Goal: Transaction & Acquisition: Purchase product/service

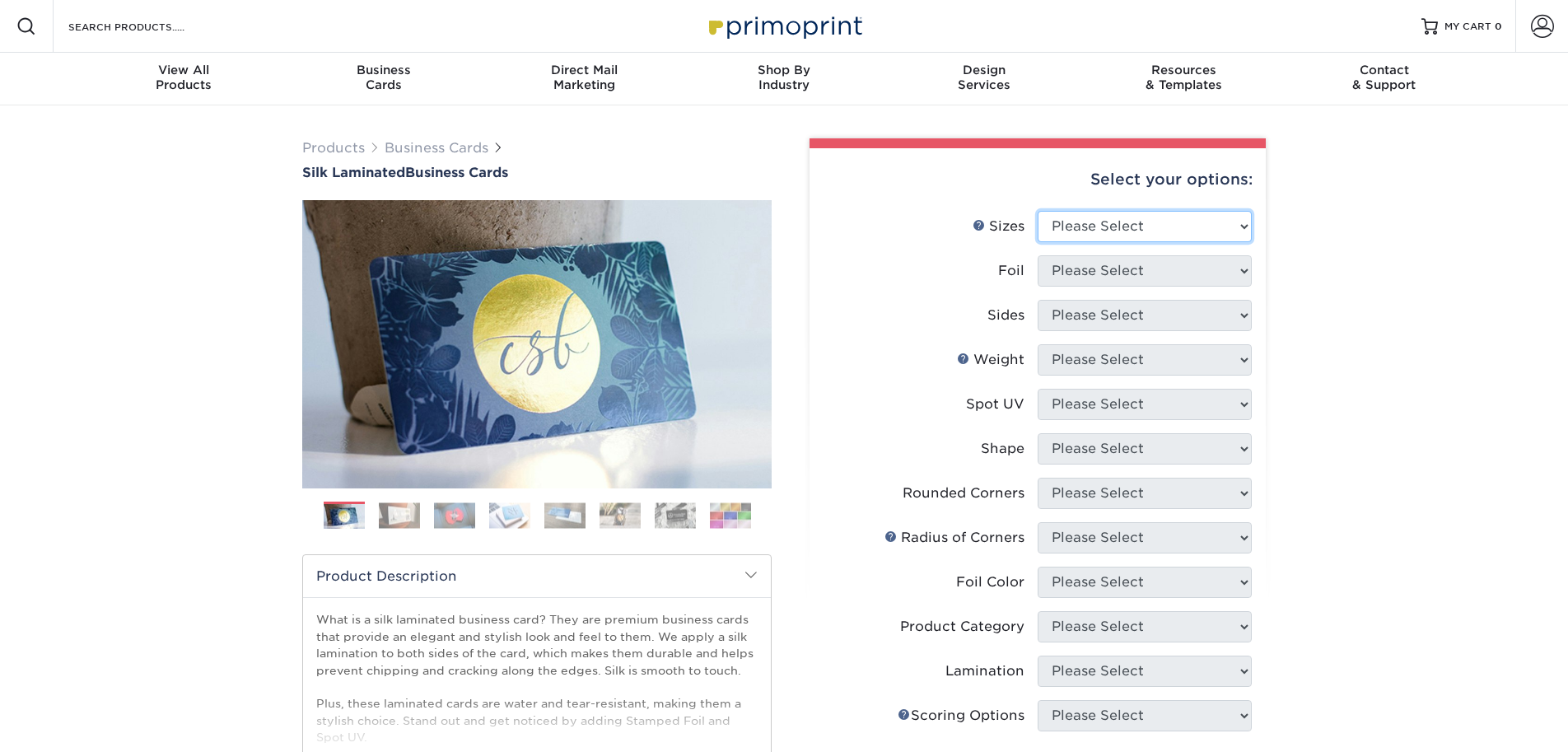
click at [1129, 221] on select "Please Select 1.5" x 3.5" - Mini 1.75" x 3.5" - Mini 2" x 2" - Square 2" x 3" -…" at bounding box center [1145, 227] width 215 height 31
select select "2.00x3.50"
click at [1038, 211] on select "Please Select 1.5" x 3.5" - Mini 1.75" x 3.5" - Mini 2" x 2" - Square 2" x 3" -…" at bounding box center [1145, 227] width 215 height 31
click at [1126, 261] on select "Please Select Yes No" at bounding box center [1145, 271] width 215 height 31
select select "0"
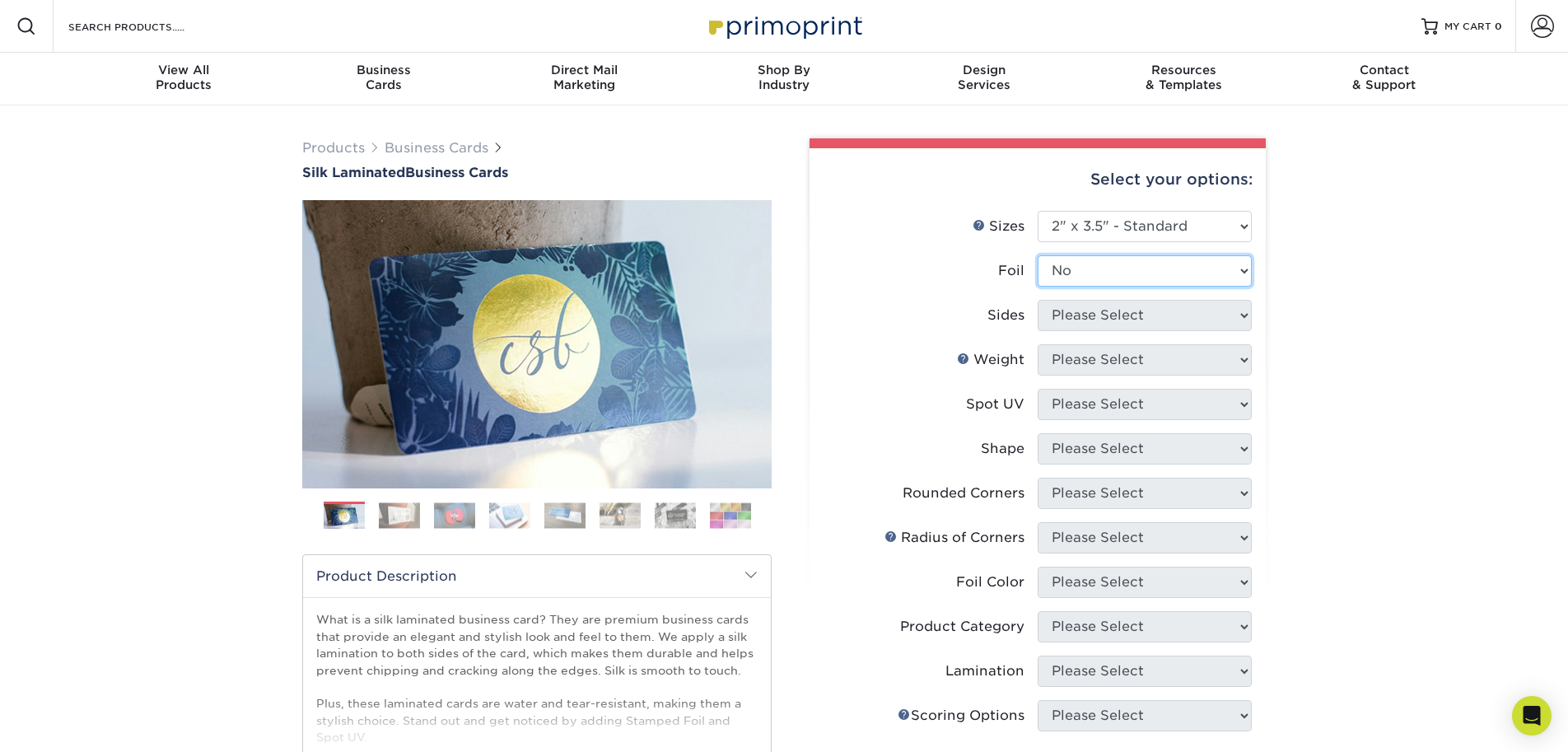
click at [1038, 256] on select "Please Select Yes No" at bounding box center [1145, 271] width 215 height 31
click at [1112, 320] on select "Please Select Print Both Sides Print Both Sides - Foil Both Sides Print Both Si…" at bounding box center [1145, 316] width 215 height 31
select select "13abbda7-1d64-4f25-8bb2-c179b224825d"
click at [1038, 300] on select "Please Select Print Both Sides Print Front Only" at bounding box center [1145, 316] width 215 height 31
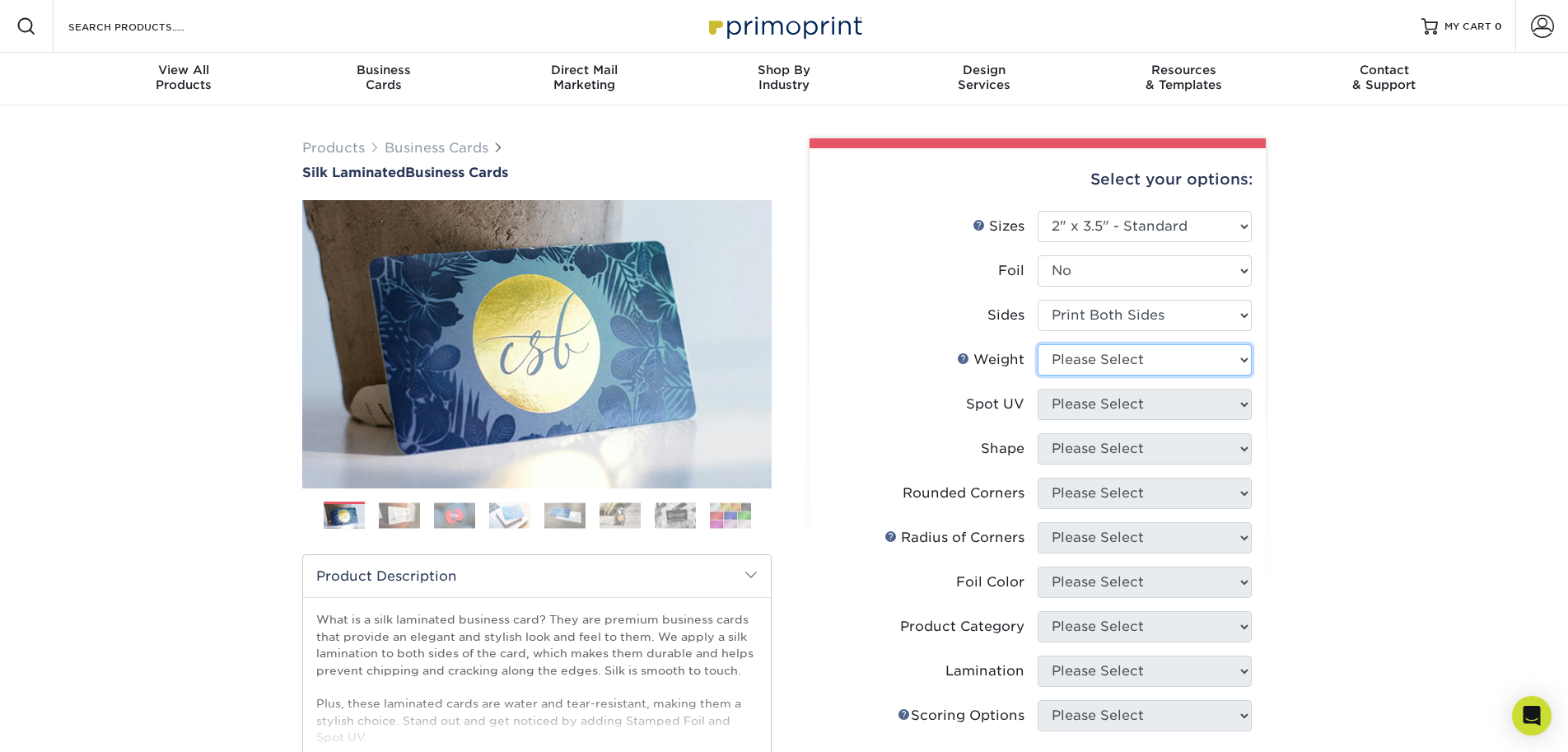
click at [1093, 356] on select "Please Select 16PT" at bounding box center [1145, 360] width 215 height 31
select select "16PT"
click at [1038, 345] on select "Please Select 16PT" at bounding box center [1145, 360] width 215 height 31
click at [1086, 407] on select "Please Select No Spot UV Front and Back (Both Sides) Front Only Back Only" at bounding box center [1145, 405] width 215 height 31
select select "0"
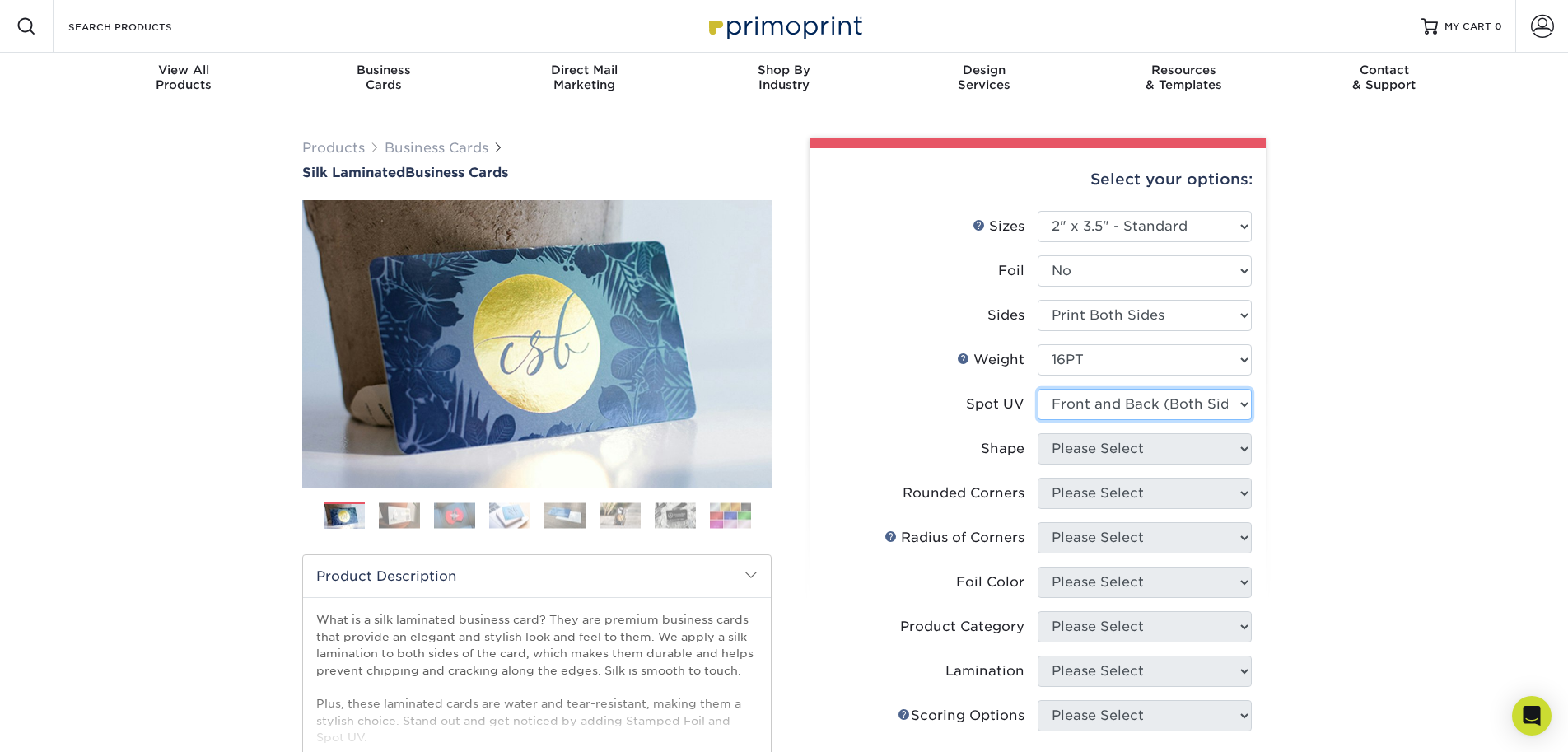
click at [1038, 389] on select "Please Select No Spot UV Front and Back (Both Sides) Front Only Back Only" at bounding box center [1145, 405] width 215 height 31
click at [1119, 446] on select "Please Select Standard" at bounding box center [1145, 449] width 215 height 31
select select "standard"
click at [1038, 434] on select "Please Select Standard" at bounding box center [1145, 449] width 215 height 31
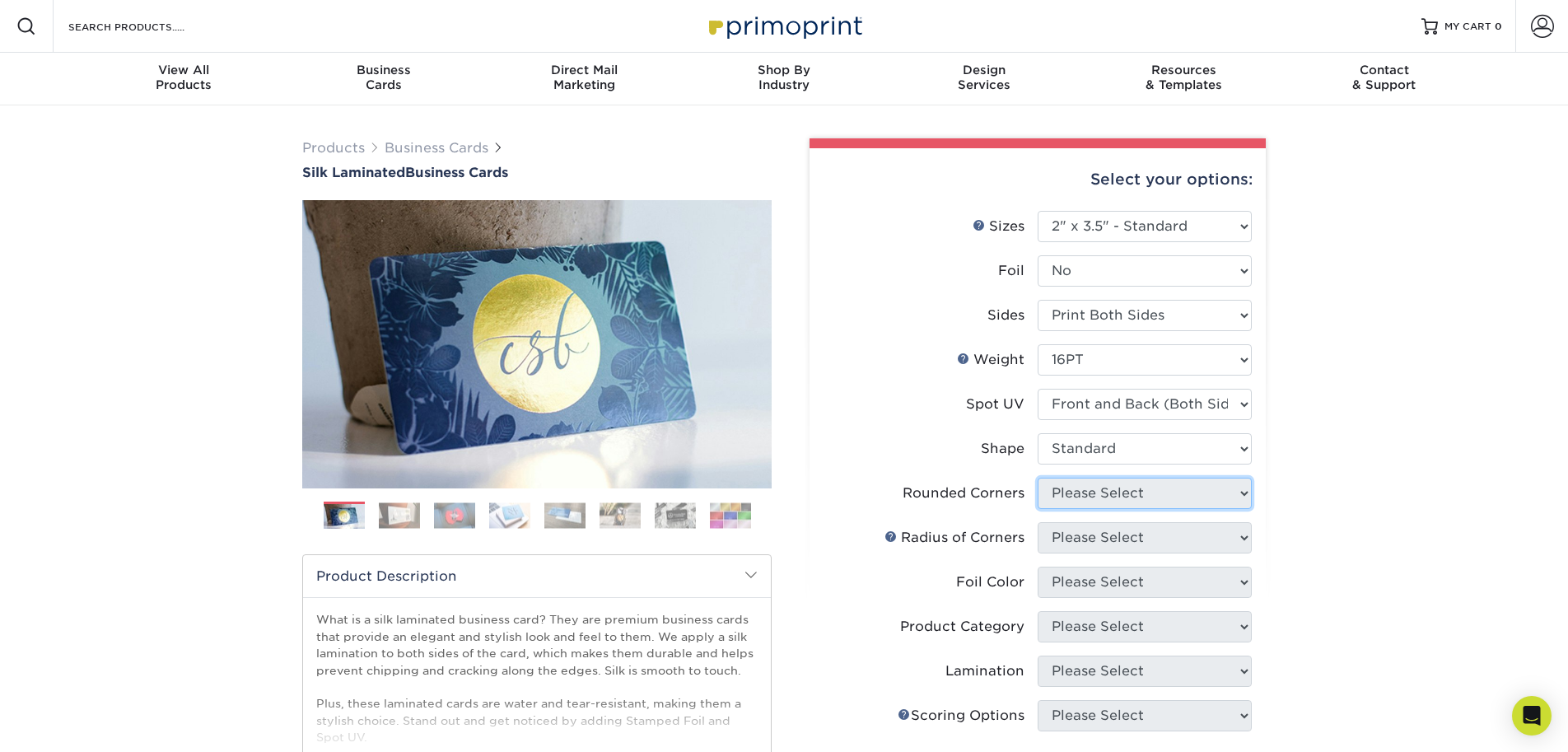
click at [1115, 501] on select "Please Select Yes - Round 2 Corners Yes - Round 4 Corners No" at bounding box center [1145, 494] width 215 height 31
select select "7672df9e-0e0a-464d-8e1f-920c575e4da3"
click at [1038, 478] on select "Please Select Yes - Round 2 Corners Yes - Round 4 Corners No" at bounding box center [1145, 494] width 215 height 31
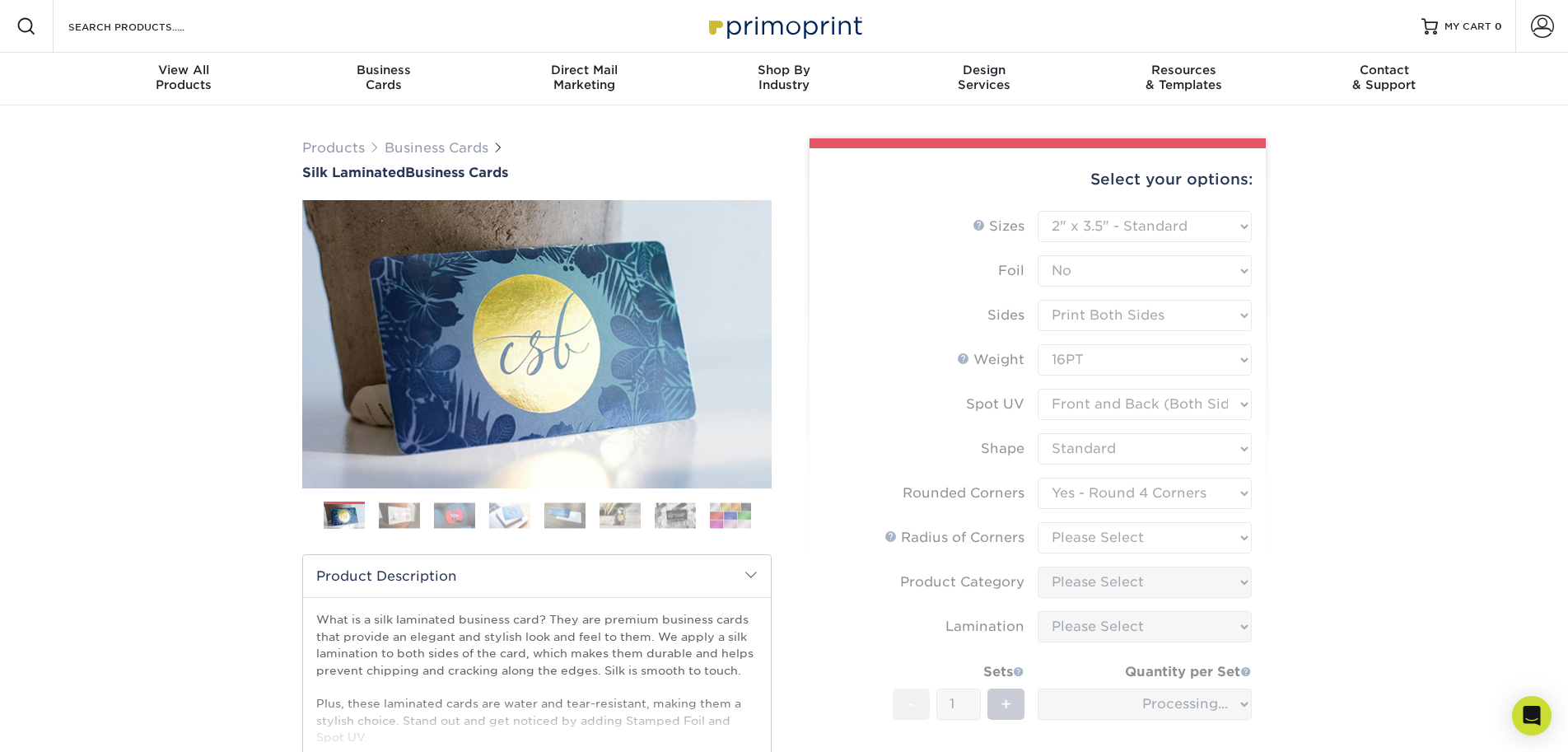
click at [1106, 541] on form "Sizes Help Sizes Please Select 1.5" x 3.5" - Mini 1.75" x 3.5" - Mini 2" x 2" -…" at bounding box center [1037, 530] width 430 height 637
click at [1106, 540] on form "Sizes Help Sizes Please Select 1.5" x 3.5" - Mini 1.75" x 3.5" - Mini 2" x 2" -…" at bounding box center [1037, 530] width 430 height 637
click at [1121, 541] on form "Sizes Help Sizes Please Select 1.5" x 3.5" - Mini 1.75" x 3.5" - Mini 2" x 2" -…" at bounding box center [1037, 530] width 430 height 637
click at [1140, 538] on form "Sizes Help Sizes Please Select 1.5" x 3.5" - Mini 1.75" x 3.5" - Mini 2" x 2" -…" at bounding box center [1037, 530] width 430 height 637
click at [1160, 537] on form "Sizes Help Sizes Please Select 1.5" x 3.5" - Mini 1.75" x 3.5" - Mini 2" x 2" -…" at bounding box center [1037, 530] width 430 height 637
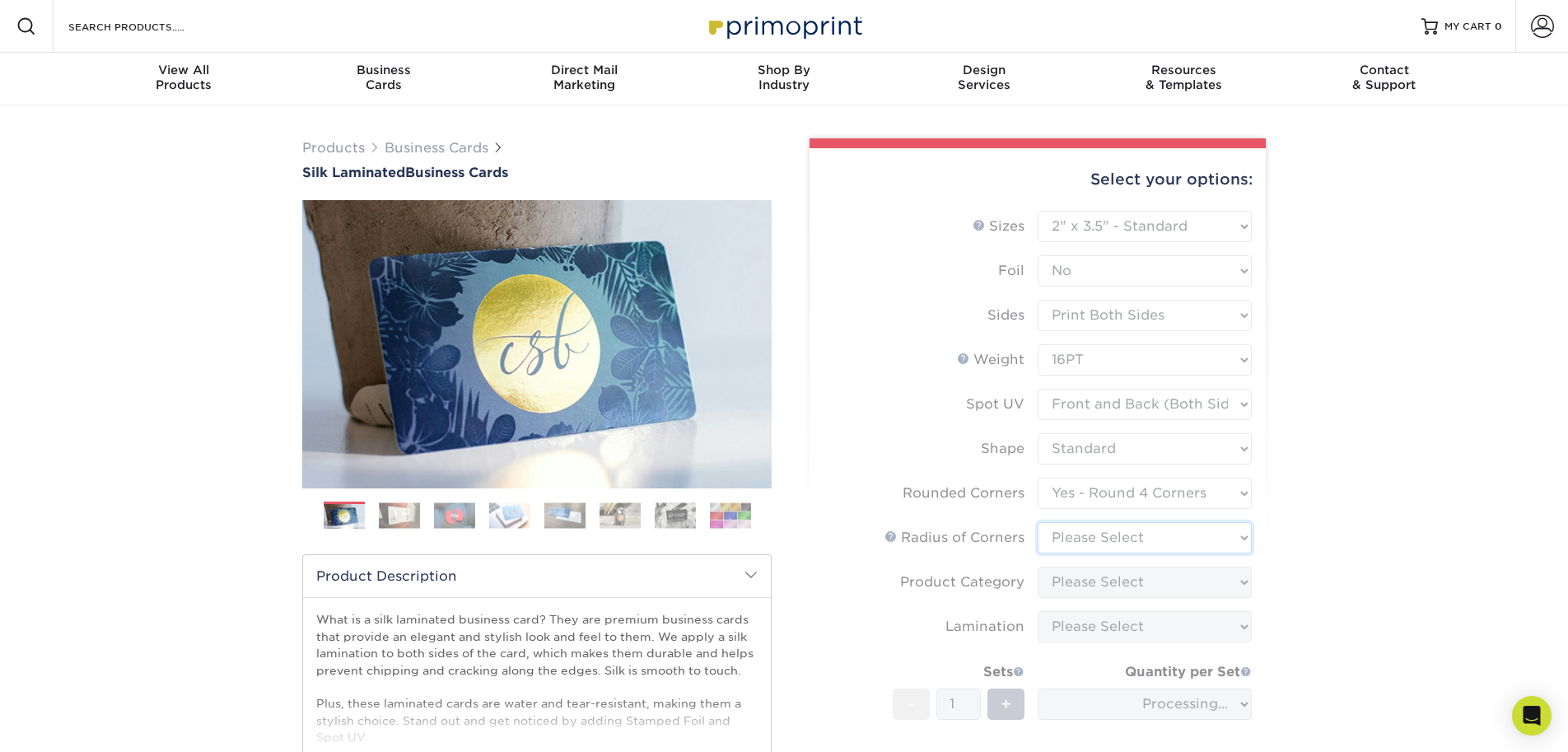
click at [1196, 535] on select "Please Select Rounded 1/8" Rounded 1/4"" at bounding box center [1145, 538] width 215 height 31
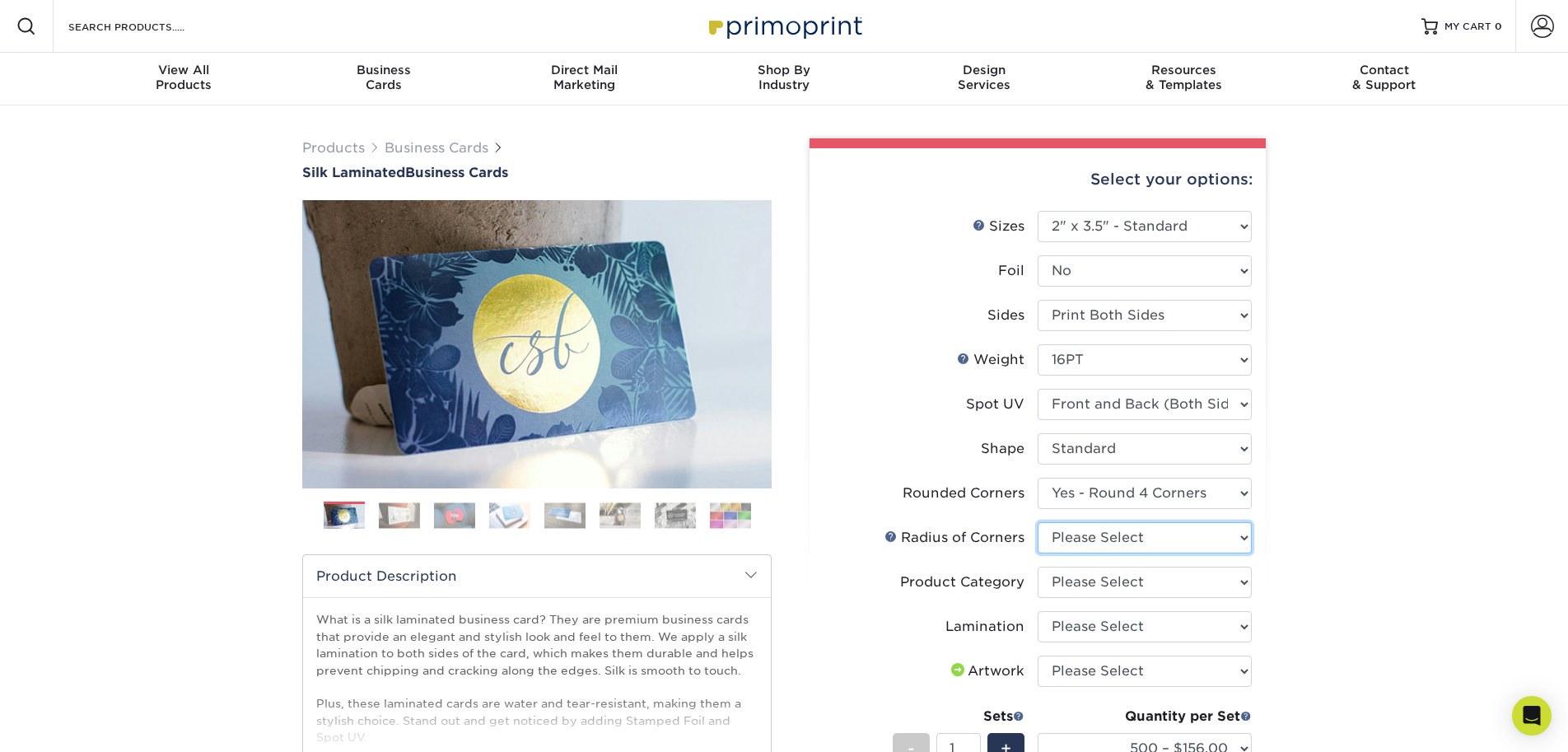
select select "589680c7-ee9a-431b-9d12-d7aeb1386a97"
click at [1038, 523] on select "Please Select Rounded 1/8" Rounded 1/4"" at bounding box center [1145, 538] width 215 height 31
click at [1189, 589] on select "Please Select Business Cards" at bounding box center [1145, 583] width 215 height 31
select select "3b5148f1-0588-4f88-a218-97bcfdce65c1"
click at [1038, 567] on select "Please Select Business Cards" at bounding box center [1145, 583] width 215 height 31
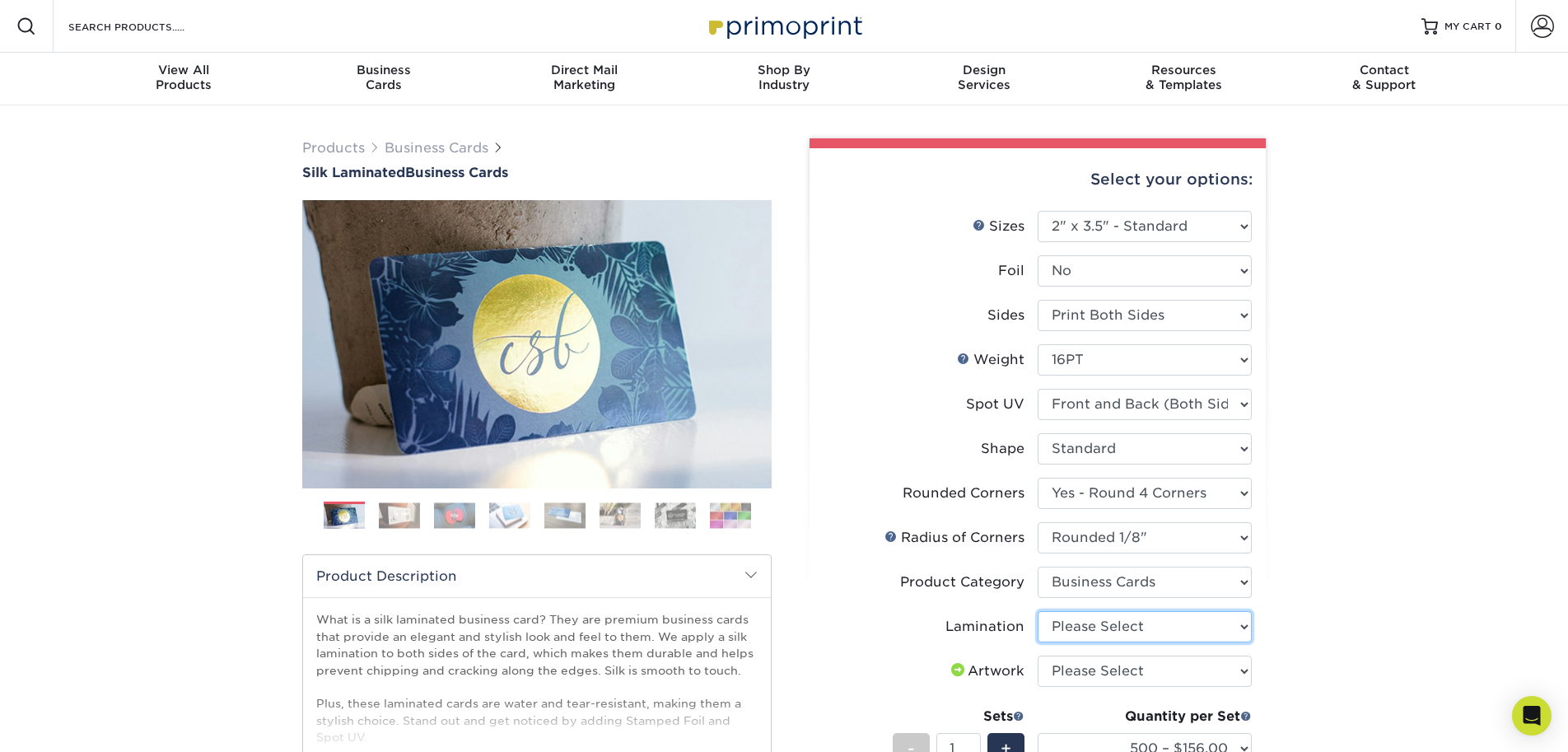
click at [1164, 628] on select "Please Select Silk" at bounding box center [1145, 627] width 215 height 31
select select "ccacb42f-45f7-42d3-bbd3-7c8421cf37f0"
click at [1038, 612] on select "Please Select Silk" at bounding box center [1145, 627] width 215 height 31
click at [1156, 666] on select "Please Select I will upload files I need a design - $100" at bounding box center [1145, 672] width 215 height 31
select select "upload"
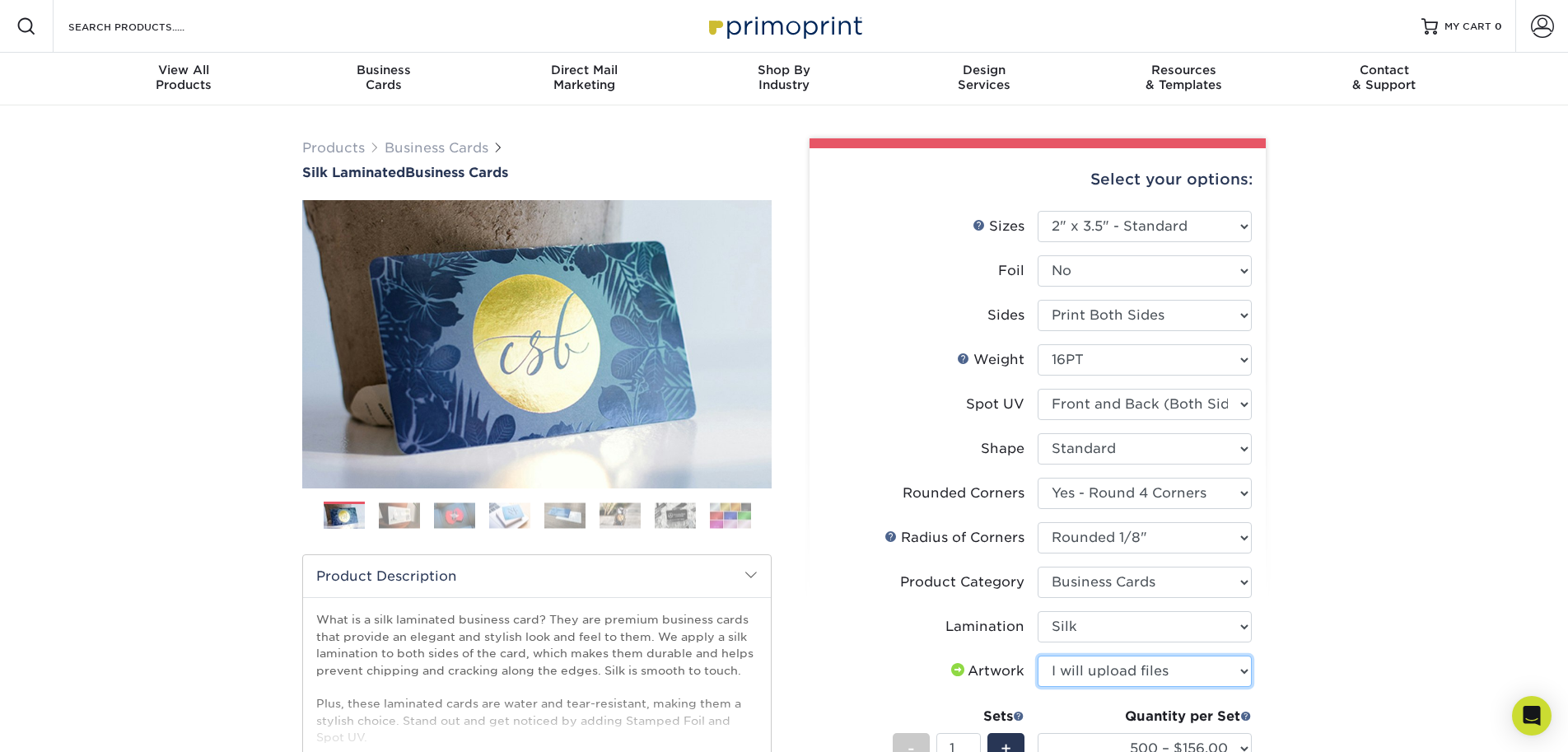
click at [1038, 656] on select "Please Select I will upload files I need a design - $100" at bounding box center [1145, 672] width 215 height 31
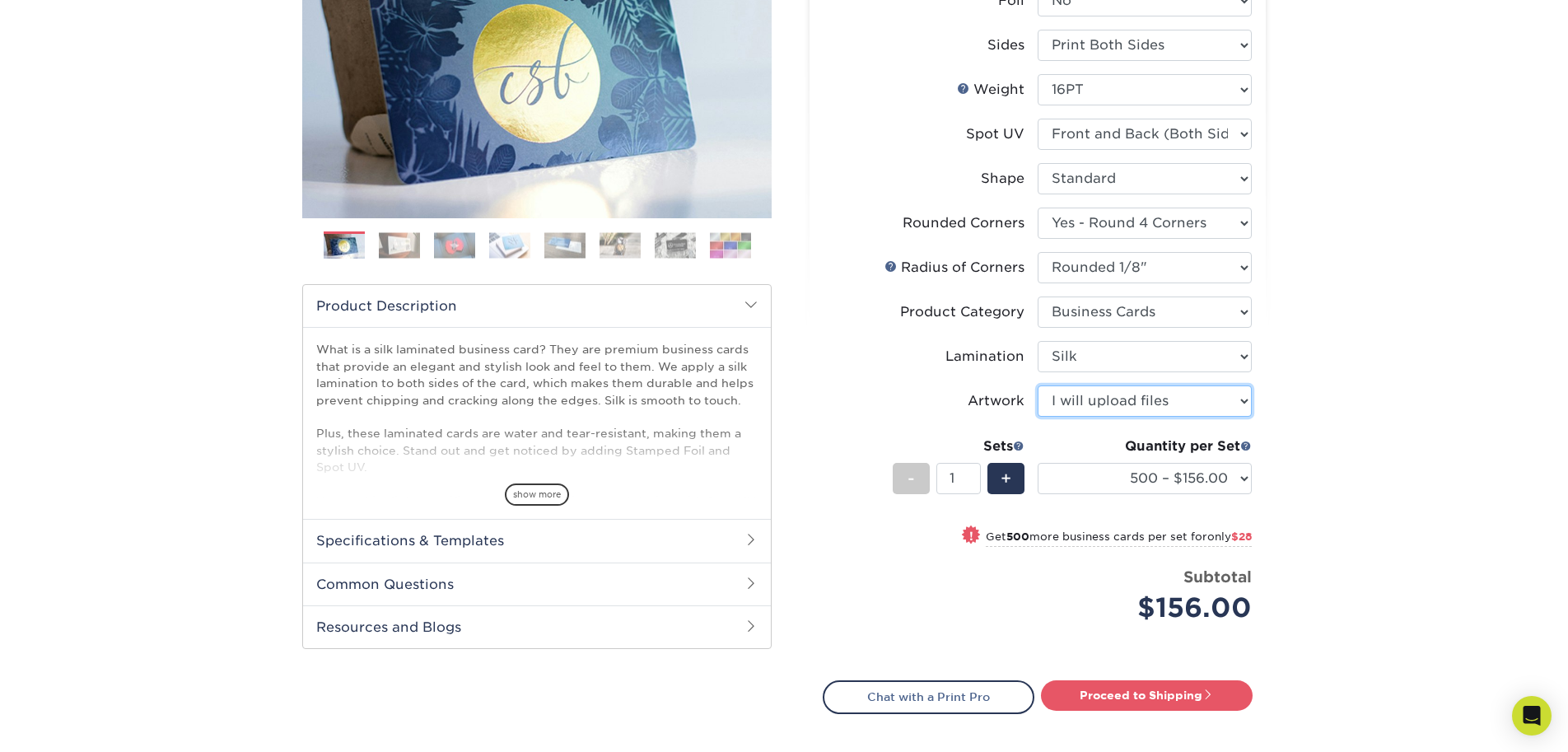
scroll to position [286, 0]
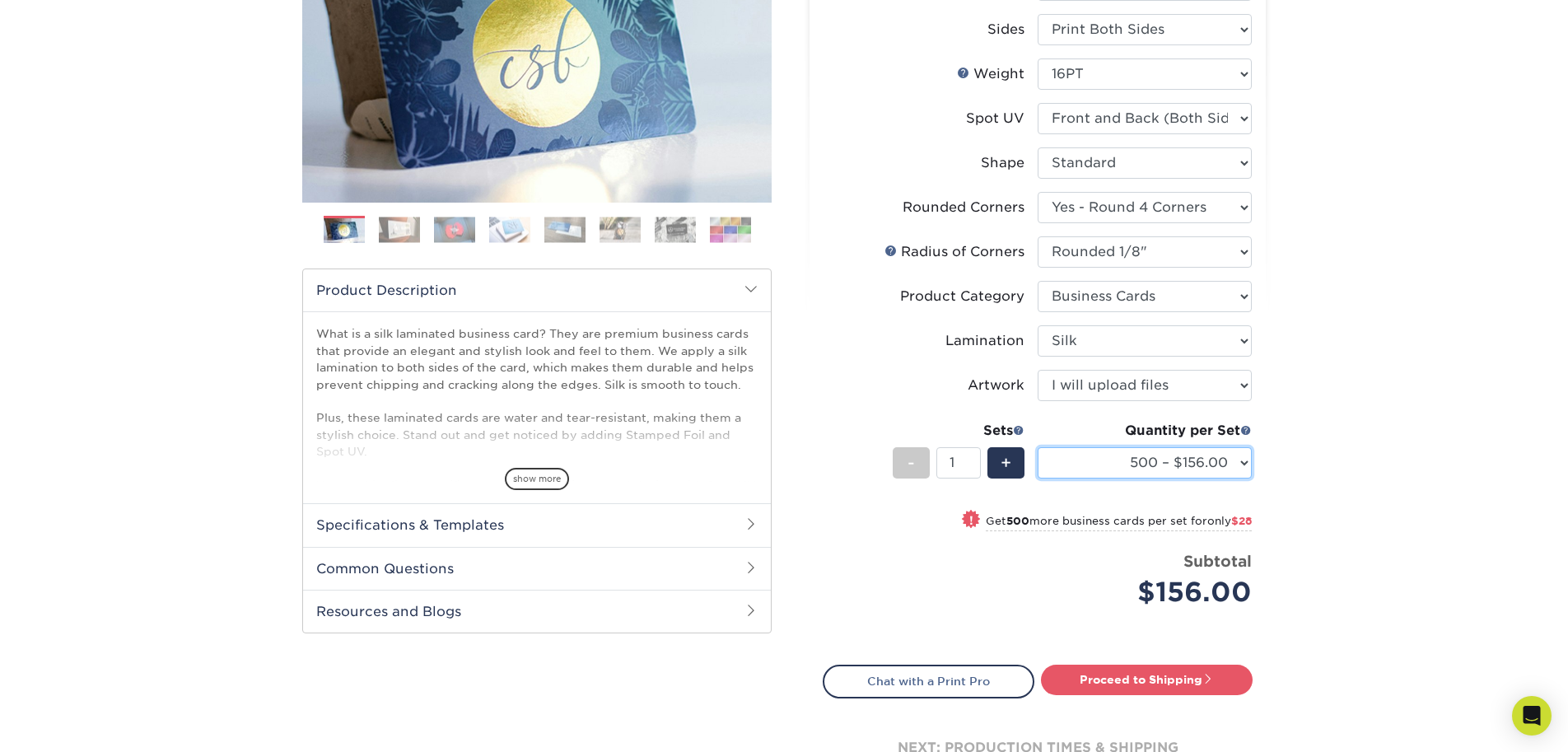
click at [1135, 464] on select "500 – $156.00 1000 – $184.00 2500 – $447.00 5000 – $754.00 10000 – $1375.00" at bounding box center [1145, 463] width 215 height 31
click at [1038, 448] on select "500 – $156.00 1000 – $184.00 2500 – $447.00 5000 – $754.00 10000 – $1375.00" at bounding box center [1145, 463] width 215 height 31
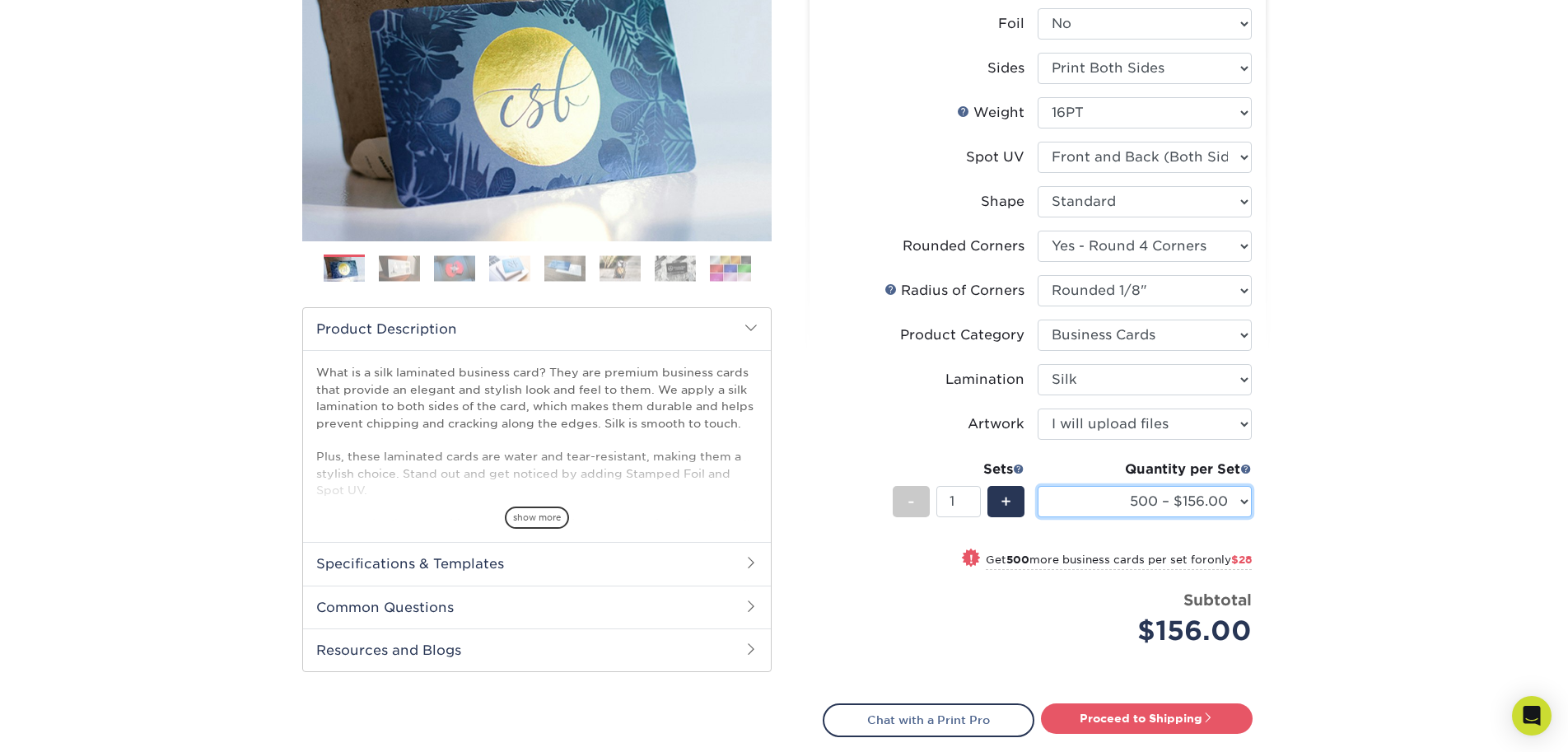
scroll to position [0, 0]
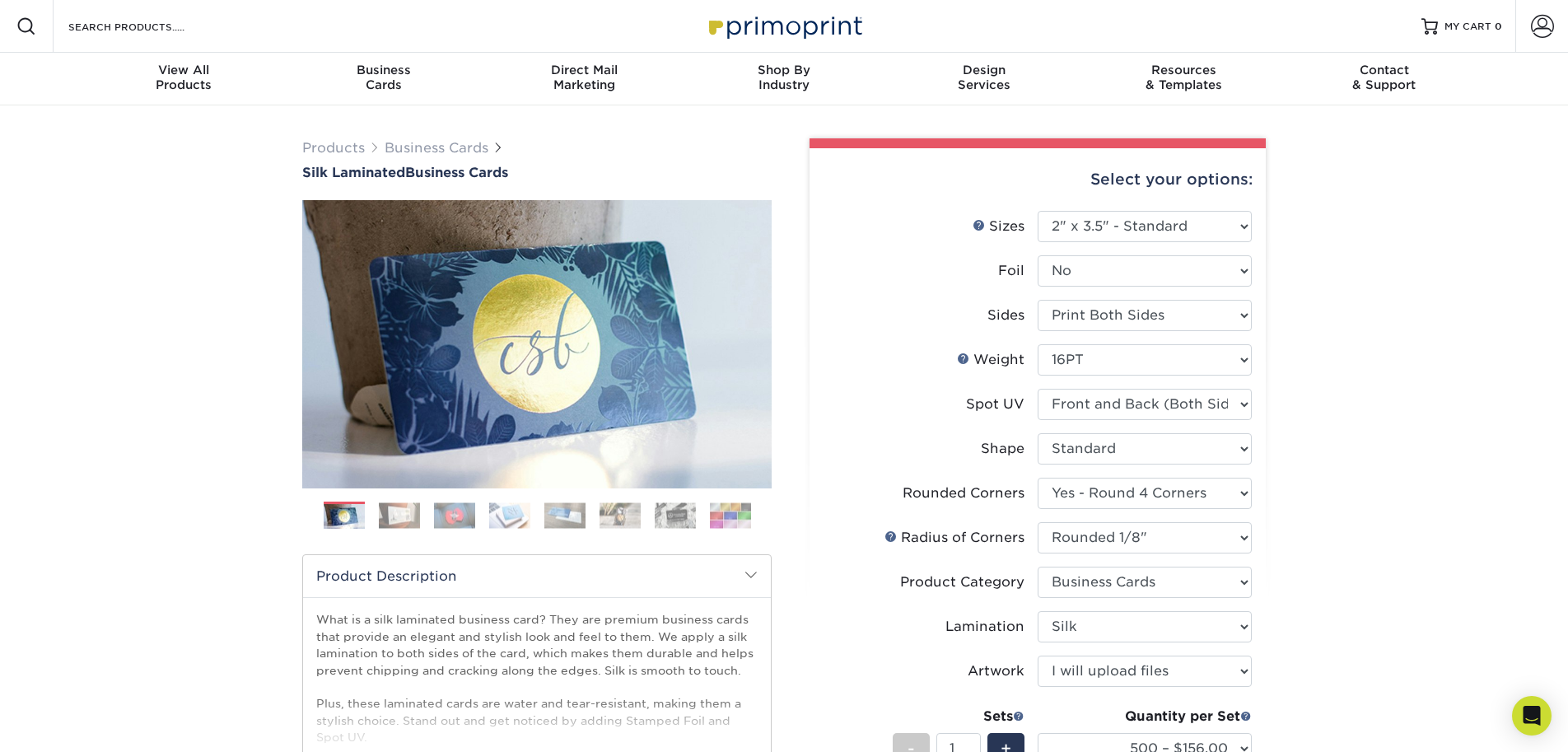
click at [426, 500] on div "Previous" at bounding box center [537, 370] width 469 height 341
